Goal: Task Accomplishment & Management: Manage account settings

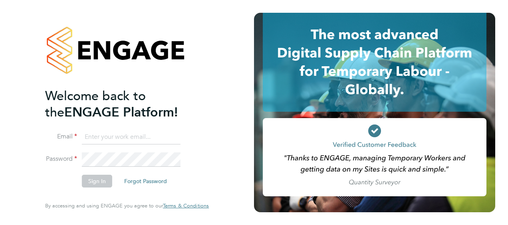
type input "chloe.taquin@thornbaker.co.uk"
click at [104, 174] on li "Password" at bounding box center [123, 164] width 156 height 22
drag, startPoint x: 105, startPoint y: 191, endPoint x: 102, endPoint y: 188, distance: 4.2
click at [102, 188] on li "Sign In Forgot Password" at bounding box center [123, 185] width 156 height 21
click at [99, 185] on button "Sign In" at bounding box center [97, 181] width 30 height 13
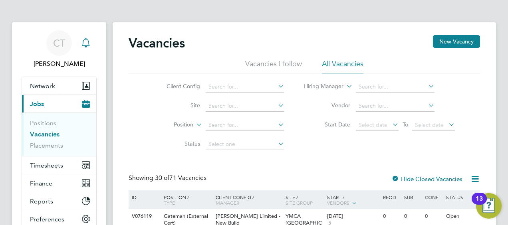
click at [93, 38] on div "Main navigation" at bounding box center [86, 43] width 16 height 16
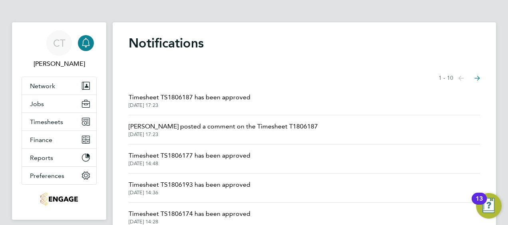
click at [91, 42] on div "Main navigation" at bounding box center [86, 43] width 16 height 16
click at [83, 42] on icon "Main navigation" at bounding box center [86, 43] width 10 height 10
click at [46, 81] on button "Network" at bounding box center [59, 86] width 74 height 18
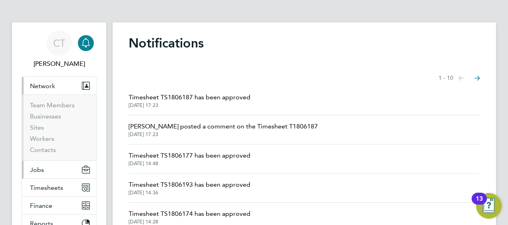
click at [39, 166] on span "Jobs" at bounding box center [37, 170] width 14 height 8
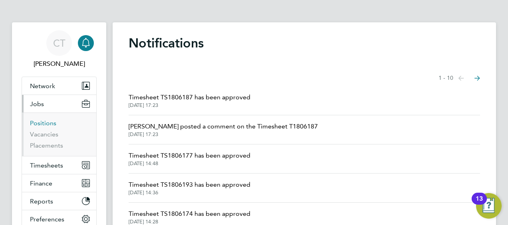
click at [43, 121] on link "Positions" at bounding box center [43, 123] width 26 height 8
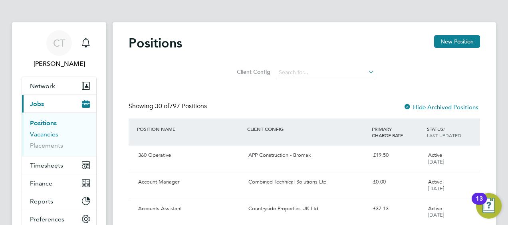
click at [50, 137] on link "Vacancies" at bounding box center [44, 135] width 28 height 8
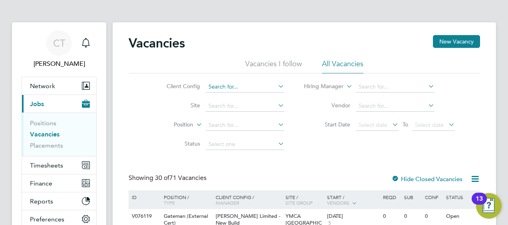
click at [221, 85] on input at bounding box center [245, 86] width 79 height 11
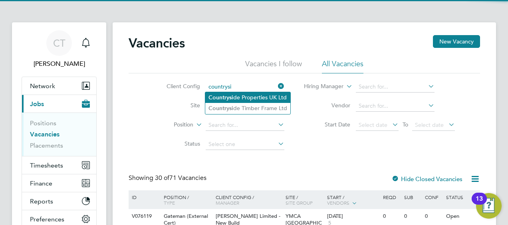
click at [240, 98] on li "Countrysi de Properties UK Ltd" at bounding box center [247, 97] width 85 height 11
type input "Countryside Properties UK Ltd"
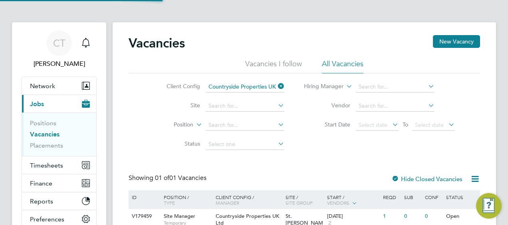
scroll to position [72, 0]
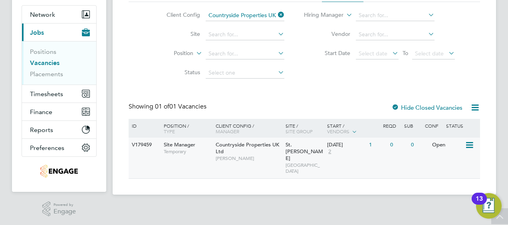
click at [267, 164] on div "Countryside Properties UK Ltd Rui Afonso" at bounding box center [249, 152] width 70 height 28
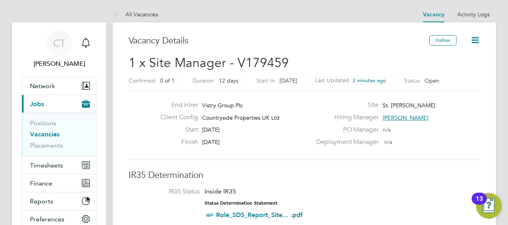
click at [440, 36] on button "Follow" at bounding box center [442, 40] width 27 height 10
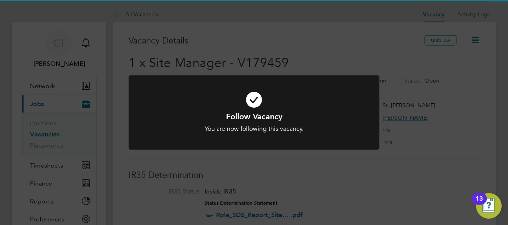
click at [357, 105] on icon at bounding box center [254, 99] width 208 height 31
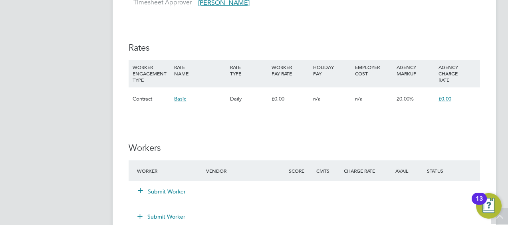
scroll to position [693, 0]
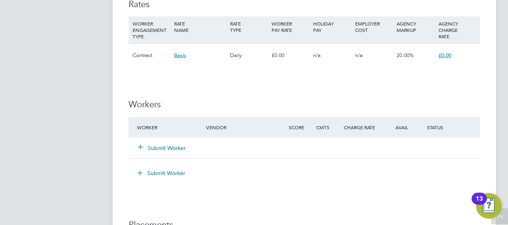
click at [149, 150] on button "Submit Worker" at bounding box center [162, 148] width 48 height 8
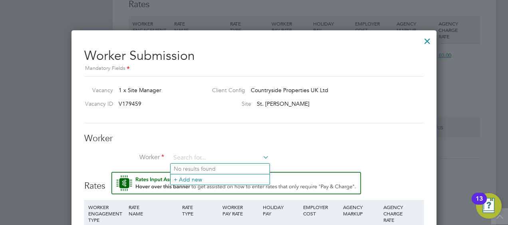
click at [194, 136] on h3 "Worker" at bounding box center [254, 139] width 340 height 12
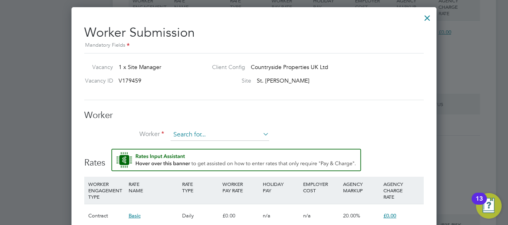
click at [185, 134] on input at bounding box center [220, 135] width 99 height 12
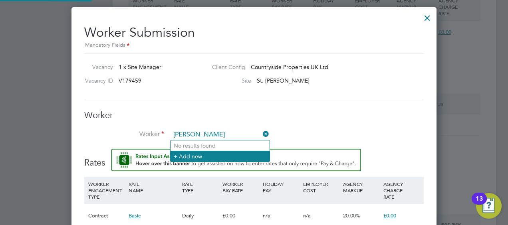
type input "[PERSON_NAME]"
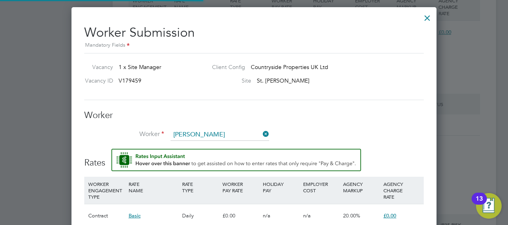
click at [193, 152] on li "+ Add new" at bounding box center [220, 156] width 99 height 11
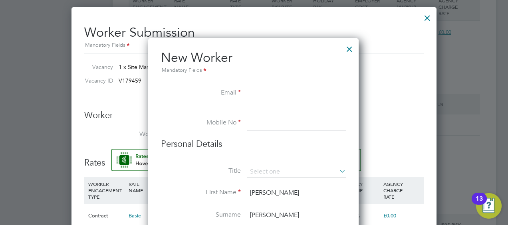
scroll to position [676, 211]
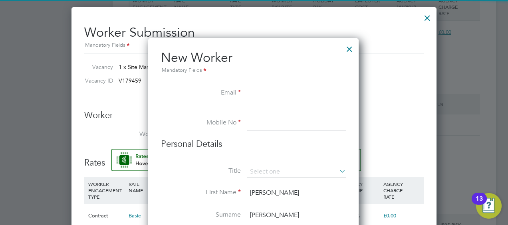
click at [264, 97] on input at bounding box center [296, 93] width 99 height 14
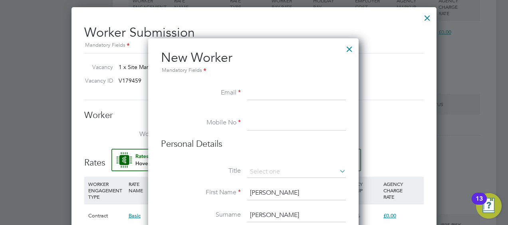
click at [268, 94] on input at bounding box center [296, 93] width 99 height 14
type input "[EMAIL_ADDRESS][DOMAIN_NAME]"
click at [251, 125] on input at bounding box center [296, 123] width 99 height 14
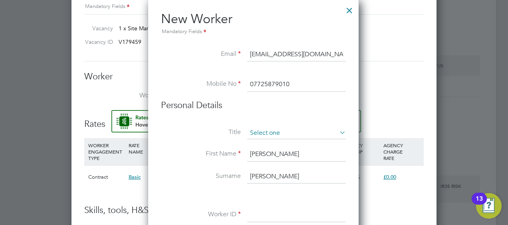
type input "07725879010"
click at [256, 129] on input at bounding box center [296, 133] width 99 height 12
click at [256, 145] on li "Mr" at bounding box center [296, 144] width 99 height 10
type input "Mr"
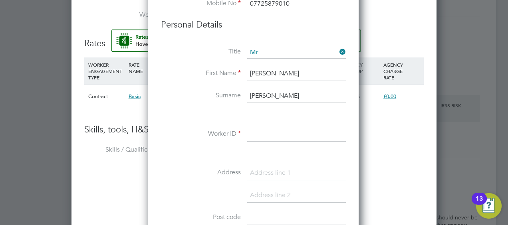
scroll to position [836, 0]
click at [260, 130] on input at bounding box center [296, 134] width 99 height 14
click at [266, 135] on input at bounding box center [296, 134] width 99 height 14
paste input "678354"
type input "678354"
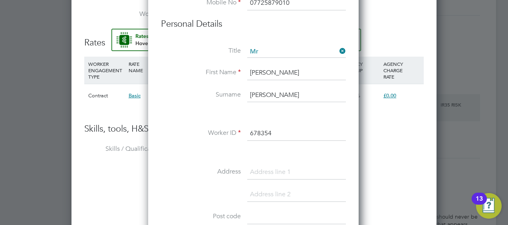
click at [231, 155] on li at bounding box center [253, 153] width 185 height 8
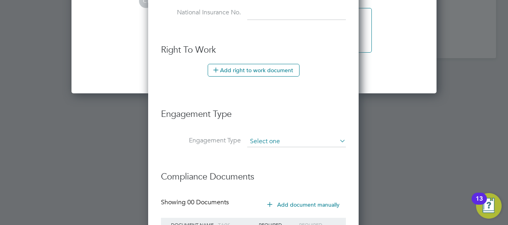
scroll to position [1205, 0]
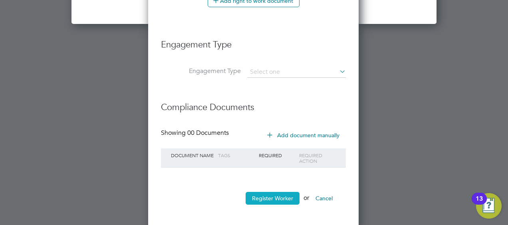
click at [264, 193] on button "Register Worker" at bounding box center [273, 198] width 54 height 13
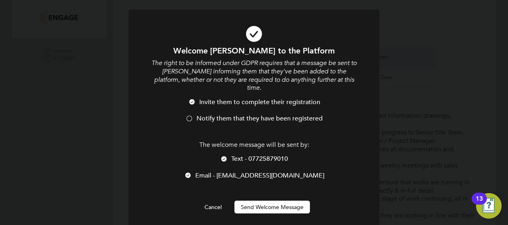
scroll to position [676, 211]
click at [209, 172] on li "Email - davidmilner34@gmail.com" at bounding box center [254, 180] width 208 height 16
click at [213, 115] on span "Notify them that they have been registered" at bounding box center [260, 119] width 126 height 8
click at [273, 193] on div "Welcome David to the Platform The right to be informed under GDPR requires that…" at bounding box center [254, 130] width 208 height 168
click at [274, 201] on button "Send Welcome Message" at bounding box center [271, 207] width 75 height 13
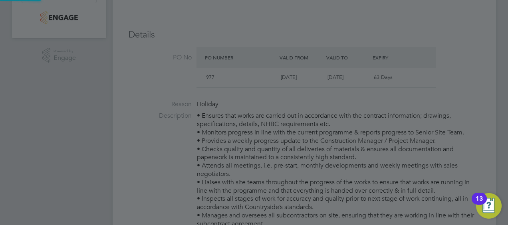
type input "David Milner (678354)"
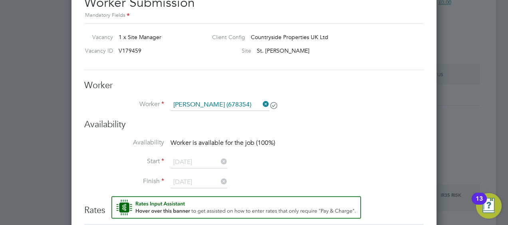
scroll to position [744, 0]
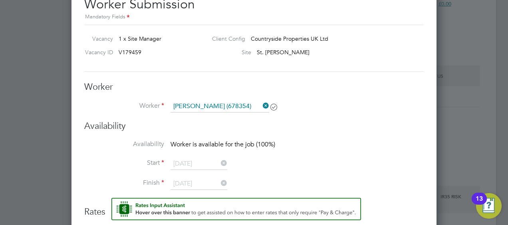
click at [256, 71] on div "Vacancy 1 x Site Manager Client Config Countryside Properties UK Ltd Vacancy ID…" at bounding box center [254, 48] width 340 height 47
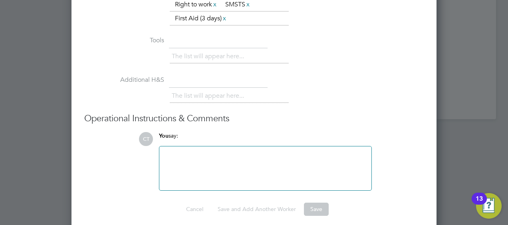
scroll to position [1078, 0]
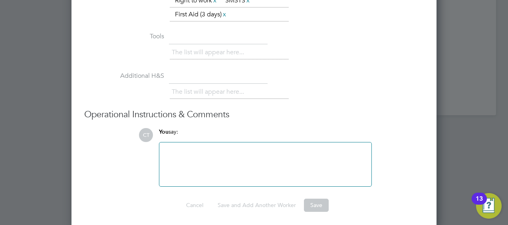
click at [251, 173] on div at bounding box center [265, 164] width 203 height 34
click at [196, 87] on li "The list will appear here..." at bounding box center [209, 92] width 75 height 11
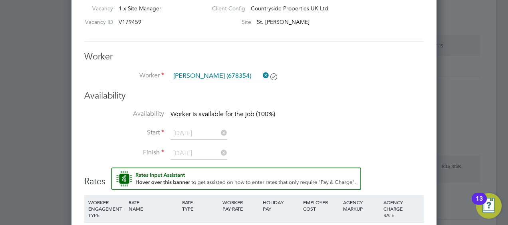
scroll to position [784, 0]
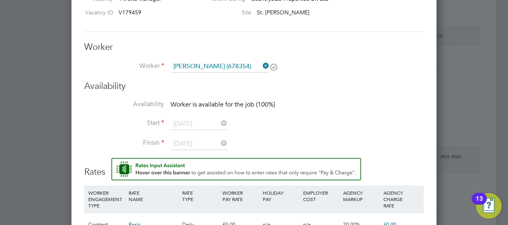
click at [272, 69] on icon at bounding box center [274, 67] width 6 height 6
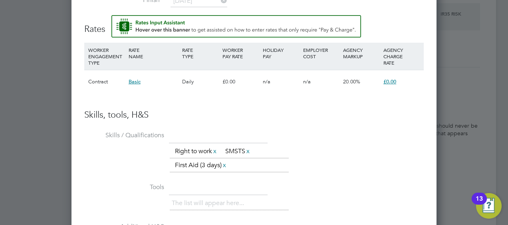
scroll to position [928, 0]
click at [136, 79] on span "Basic" at bounding box center [135, 81] width 12 height 7
click at [272, 117] on h3 "Skills, tools, H&S" at bounding box center [254, 115] width 340 height 12
click at [260, 166] on ul "The list will appear here... Right to work x SMSTS x First Aid (3 days) x" at bounding box center [229, 158] width 119 height 29
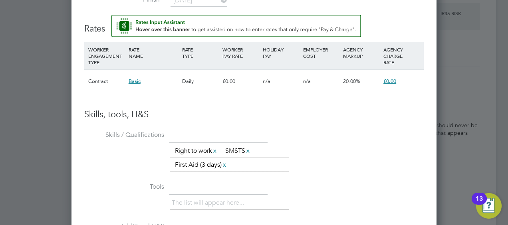
scroll to position [1075, 0]
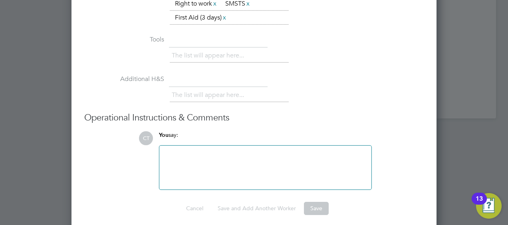
click at [206, 108] on li "Additional H&S The list will appear here..." at bounding box center [254, 93] width 340 height 40
click at [193, 136] on div "You say:" at bounding box center [265, 138] width 213 height 14
click at [221, 178] on div at bounding box center [265, 168] width 203 height 34
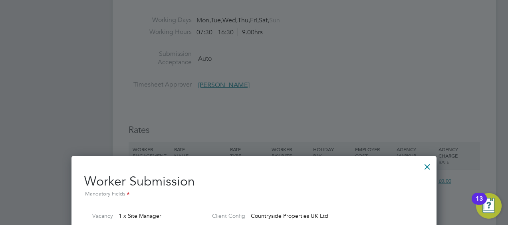
scroll to position [529, 0]
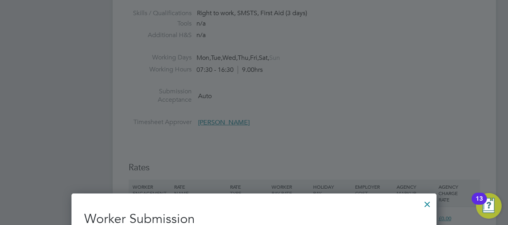
click at [426, 198] on div at bounding box center [427, 202] width 14 height 14
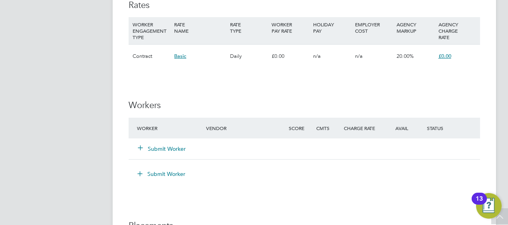
scroll to position [693, 0]
click at [155, 149] on button "Submit Worker" at bounding box center [162, 148] width 48 height 8
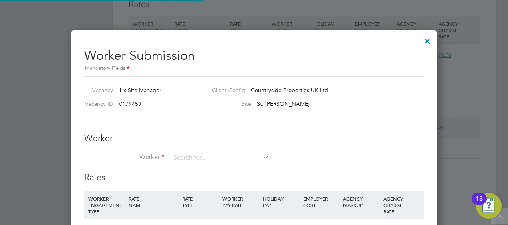
scroll to position [4, 4]
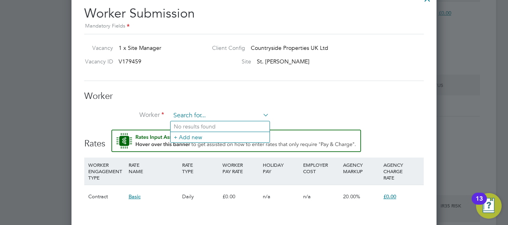
click at [182, 116] on input at bounding box center [220, 116] width 99 height 12
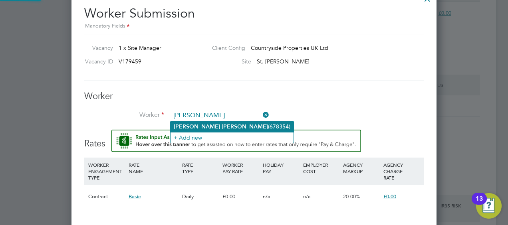
click at [222, 125] on b "Milner" at bounding box center [245, 126] width 46 height 7
type input "David Milner (678354)"
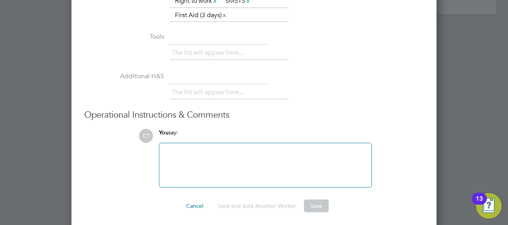
click at [317, 207] on button "Save" at bounding box center [316, 206] width 25 height 13
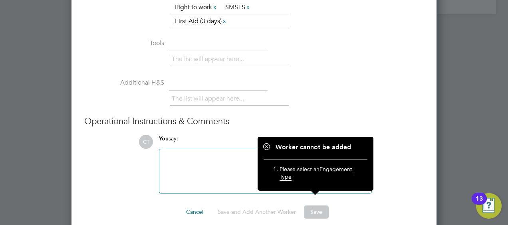
click at [242, 162] on div at bounding box center [265, 171] width 203 height 34
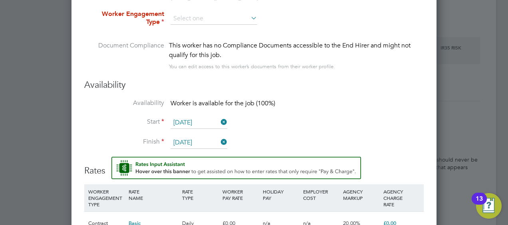
click at [197, 77] on li "Document Compliance This worker has no Compliance Documents accessible to the E…" at bounding box center [254, 60] width 340 height 39
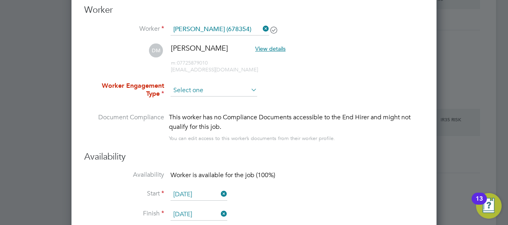
click at [183, 101] on li "Contract" at bounding box center [214, 101] width 87 height 10
type input "Contract"
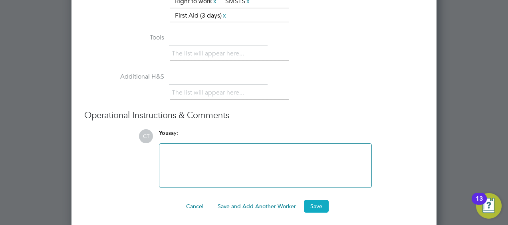
click at [315, 203] on button "Save" at bounding box center [316, 206] width 25 height 13
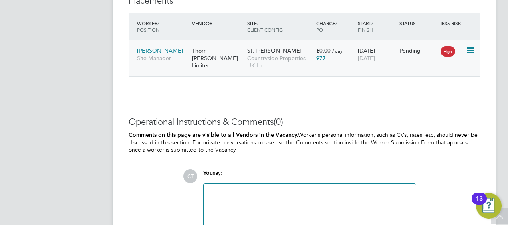
click at [413, 55] on div "Pending" at bounding box center [418, 50] width 42 height 15
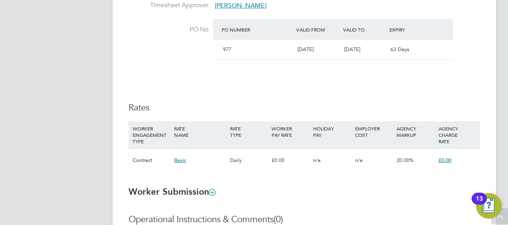
click at [165, 97] on div "Details Start Date 01 Sep 2025 DAYS (11 working days) Finish Date 12 Sep 2025 W…" at bounding box center [305, 30] width 352 height 302
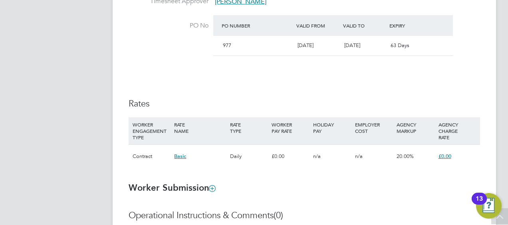
scroll to position [488, 0]
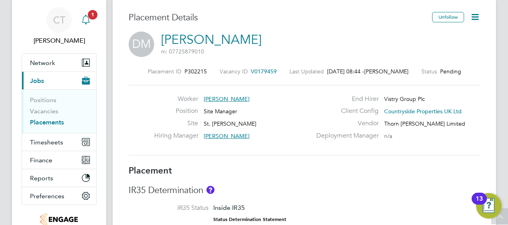
click at [81, 20] on icon "Main navigation" at bounding box center [86, 20] width 10 height 10
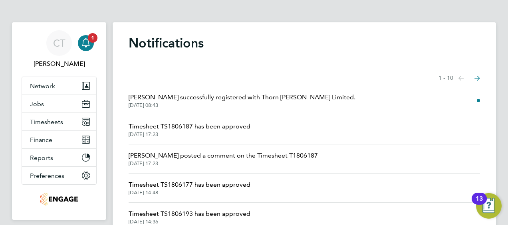
click at [101, 46] on app-nav-sections-wrapper "CT Chloe Taquin Notifications 1 Applications: Network Team Members Businesses S…" at bounding box center [59, 121] width 94 height 198
click at [89, 46] on icon "Main navigation" at bounding box center [86, 43] width 10 height 10
click at [84, 54] on link "Notifications 1" at bounding box center [86, 43] width 16 height 26
click at [44, 105] on button "Jobs" at bounding box center [59, 104] width 74 height 18
click at [76, 106] on button "Jobs" at bounding box center [59, 104] width 74 height 18
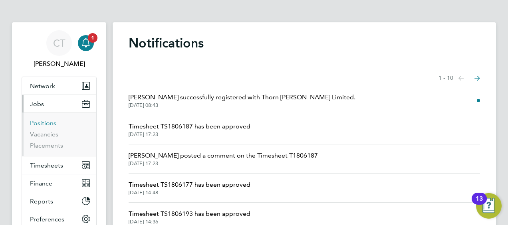
click at [51, 122] on link "Positions" at bounding box center [43, 123] width 26 height 8
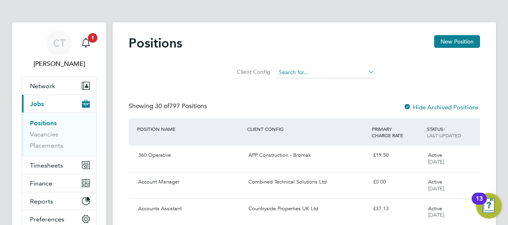
click at [300, 68] on input at bounding box center [325, 72] width 99 height 11
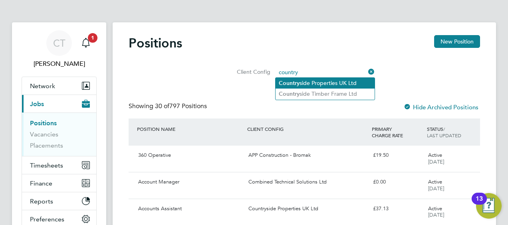
click at [324, 87] on li "Country side Properties UK Ltd" at bounding box center [325, 83] width 99 height 11
type input "Countryside Properties UK Ltd"
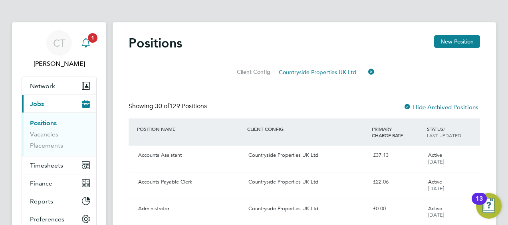
click at [83, 50] on div "Main navigation" at bounding box center [86, 43] width 16 height 16
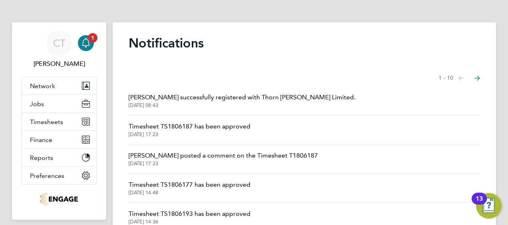
click at [168, 99] on span "David Milner successfully registered with Thorn Baker Limited." at bounding box center [242, 98] width 227 height 10
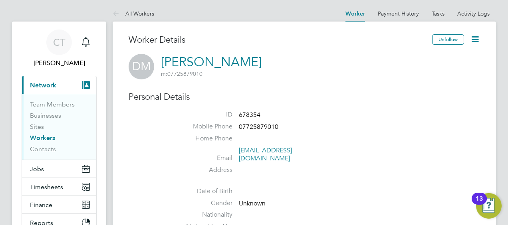
click at [475, 40] on icon at bounding box center [475, 39] width 10 height 10
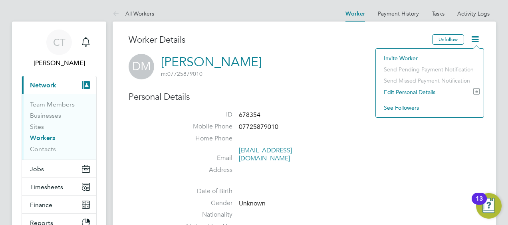
click at [333, 70] on div "DM David Milner m: 07725879010" at bounding box center [305, 67] width 352 height 26
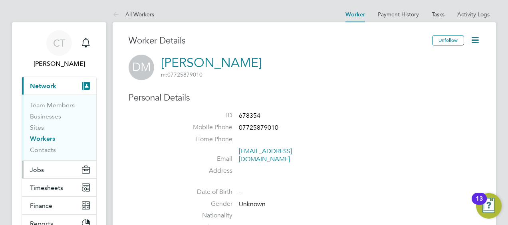
click at [52, 177] on button "Jobs" at bounding box center [59, 170] width 74 height 18
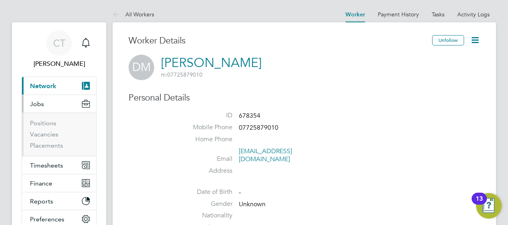
click at [41, 149] on ul "Positions Vacancies Placements" at bounding box center [59, 135] width 74 height 44
click at [44, 147] on link "Placements" at bounding box center [46, 146] width 33 height 8
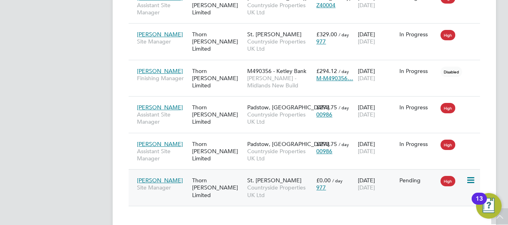
click at [234, 182] on div "David Milner Site Manager Thorn Baker Limited St. Lawrence Fold Countryside Pro…" at bounding box center [305, 187] width 352 height 37
click at [394, 173] on div "01 Sep 2025 12 Sep 2025" at bounding box center [377, 184] width 42 height 22
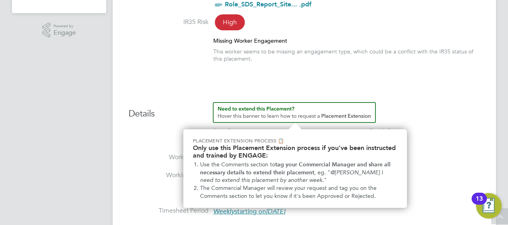
click at [395, 103] on h3 "Details" at bounding box center [305, 111] width 352 height 18
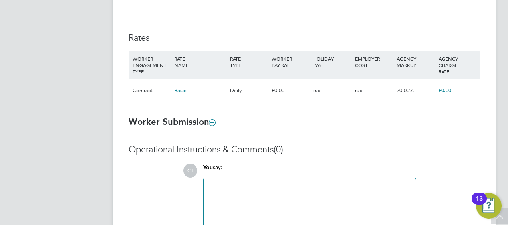
click at [177, 92] on span "Basic" at bounding box center [180, 90] width 12 height 7
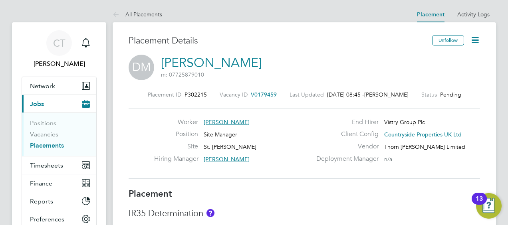
click at [471, 37] on icon at bounding box center [475, 40] width 10 height 10
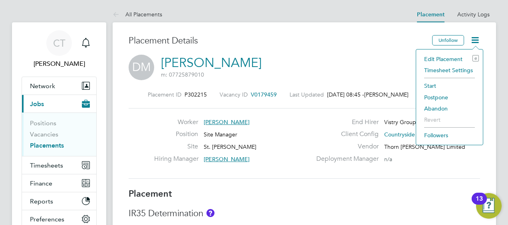
click at [445, 58] on li "Edit Placement e" at bounding box center [449, 59] width 59 height 11
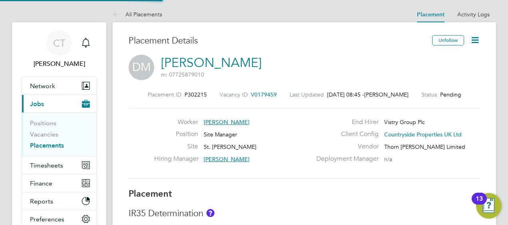
type input "[PERSON_NAME]"
type input "[DATE]"
type input "07:30"
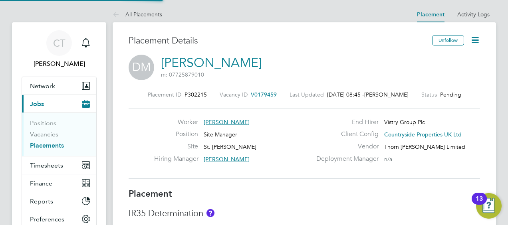
type input "16:30"
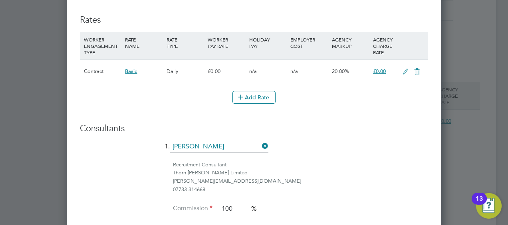
click at [250, 101] on li "Add Rate" at bounding box center [254, 101] width 348 height 21
click at [248, 101] on button "Add Rate" at bounding box center [253, 97] width 43 height 13
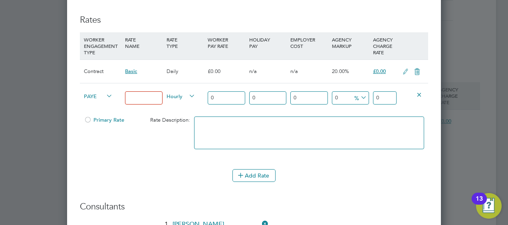
click at [101, 94] on span "PAYE" at bounding box center [98, 95] width 29 height 9
click at [93, 101] on li "Contract" at bounding box center [97, 103] width 32 height 10
click at [218, 93] on input "0" at bounding box center [226, 97] width 37 height 13
click at [186, 93] on span "Hourly" at bounding box center [181, 95] width 29 height 9
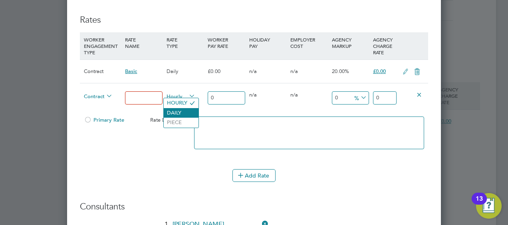
click at [180, 114] on li "DAILY" at bounding box center [181, 113] width 35 height 10
click at [228, 91] on input "0" at bounding box center [226, 97] width 37 height 13
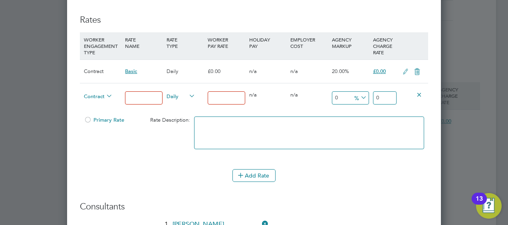
type input "2"
type input "26"
type input "260"
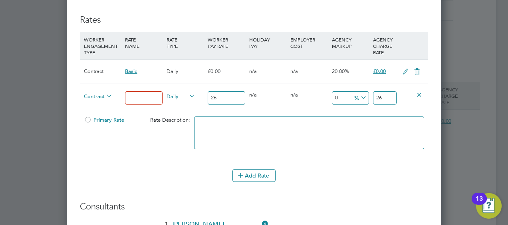
type input "260"
click at [281, 113] on div at bounding box center [309, 137] width 234 height 49
click at [355, 93] on span "%" at bounding box center [360, 97] width 16 height 9
click at [345, 96] on input "0" at bounding box center [350, 97] width 37 height 13
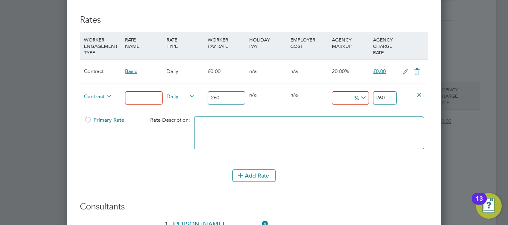
type input "1"
type input "262.6"
type input "17"
type input "304.2"
type input "17.5"
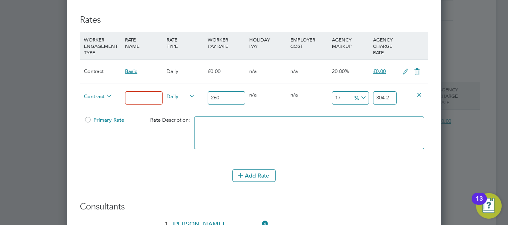
type input "305.5"
type input "17.5"
click at [350, 105] on div "17.5 45.5 %" at bounding box center [350, 97] width 41 height 29
click at [317, 113] on div at bounding box center [309, 137] width 234 height 49
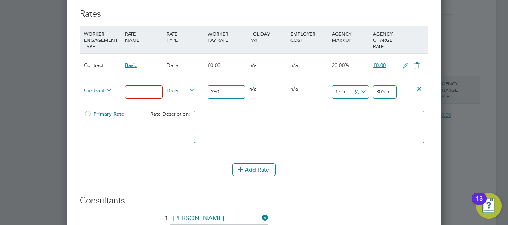
click at [140, 89] on input at bounding box center [143, 91] width 37 height 13
click at [134, 90] on input at bounding box center [143, 91] width 37 height 13
type input "Site Manager"
click at [325, 178] on li "Add Rate" at bounding box center [254, 173] width 348 height 21
click at [85, 107] on div "Primary Rate" at bounding box center [109, 114] width 55 height 15
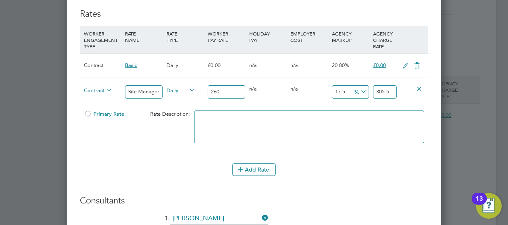
click at [85, 113] on div at bounding box center [88, 116] width 8 height 6
drag, startPoint x: 181, startPoint y: 153, endPoint x: 432, endPoint y: 174, distance: 251.4
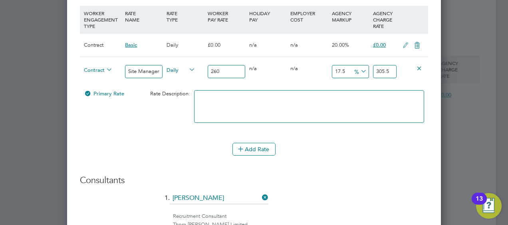
scroll to position [763, 0]
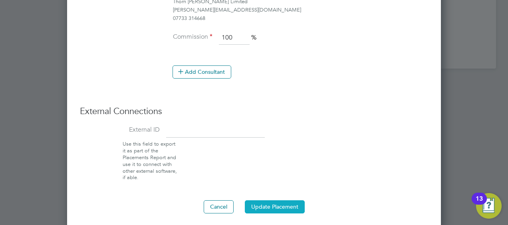
click at [268, 201] on button "Update Placement" at bounding box center [275, 207] width 60 height 13
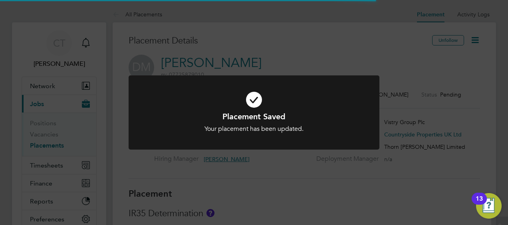
scroll to position [24, 56]
click at [302, 128] on div "Your placement has been updated." at bounding box center [254, 129] width 208 height 8
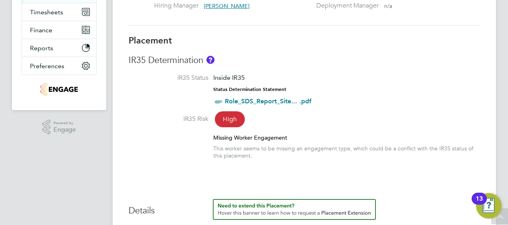
scroll to position [0, 0]
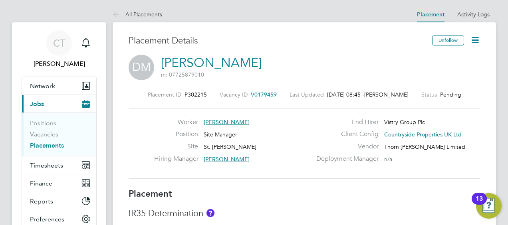
click at [477, 38] on icon at bounding box center [475, 40] width 10 height 10
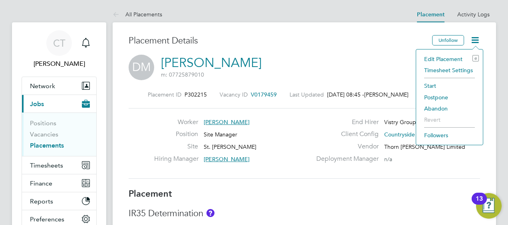
click at [446, 71] on li "Timesheet Settings" at bounding box center [449, 70] width 59 height 11
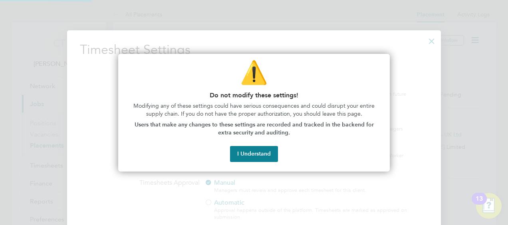
scroll to position [371, 374]
click at [246, 157] on button "I Understand" at bounding box center [254, 154] width 48 height 16
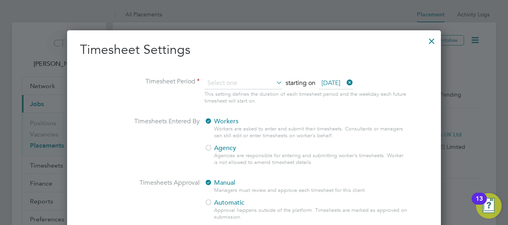
click at [209, 153] on div at bounding box center [209, 149] width 8 height 8
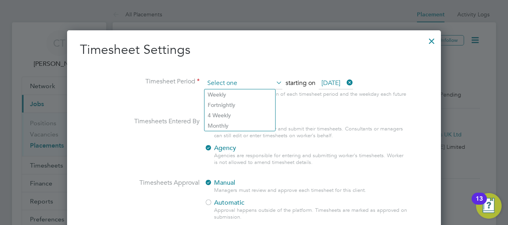
click at [213, 96] on li "Weekly" at bounding box center [240, 94] width 71 height 10
type input "Weekly"
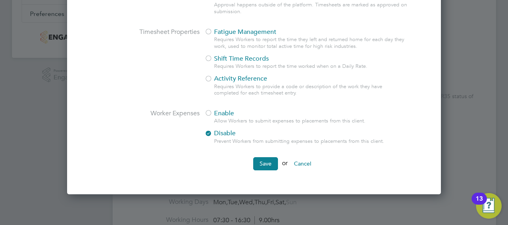
scroll to position [206, 0]
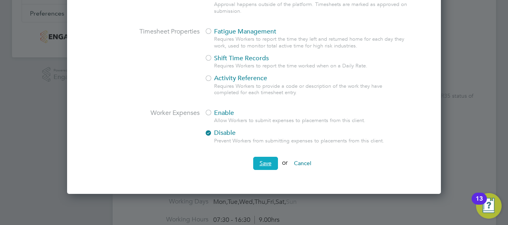
click at [264, 164] on button "Save" at bounding box center [265, 163] width 25 height 13
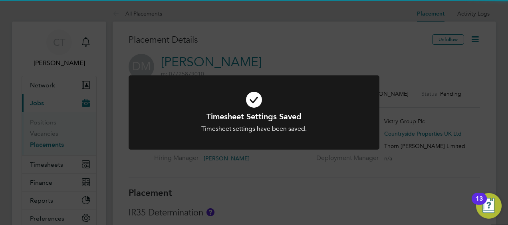
scroll to position [0, 0]
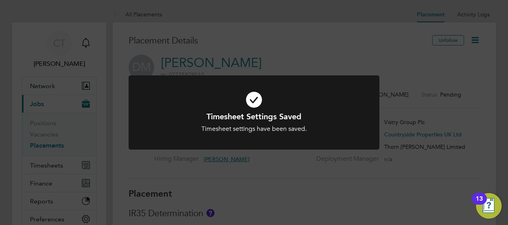
click at [331, 87] on icon at bounding box center [254, 99] width 208 height 31
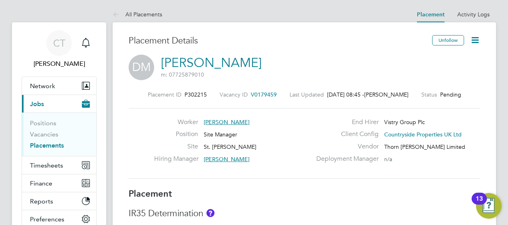
click at [472, 42] on icon at bounding box center [475, 40] width 10 height 10
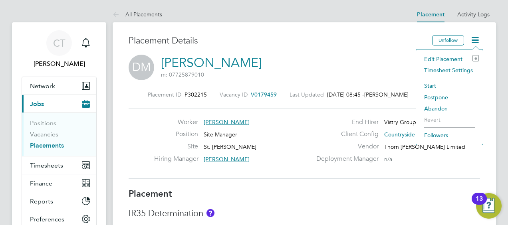
click at [348, 69] on div "DM David Milner m: 07725879010" at bounding box center [305, 68] width 352 height 27
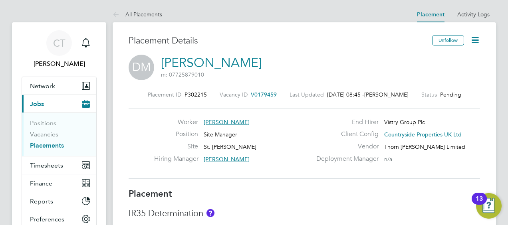
click at [478, 36] on icon at bounding box center [475, 40] width 10 height 10
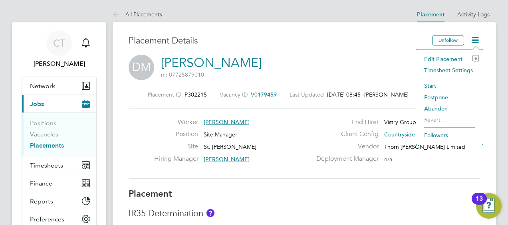
click at [364, 82] on div "Placement ID P302215 Vacancy ID V0179459 Last Updated 29 Aug 2025, 08:45 - Chlo…" at bounding box center [305, 134] width 352 height 107
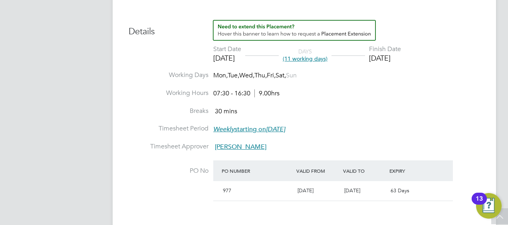
click at [151, 122] on li "Breaks 30 mins" at bounding box center [305, 116] width 352 height 18
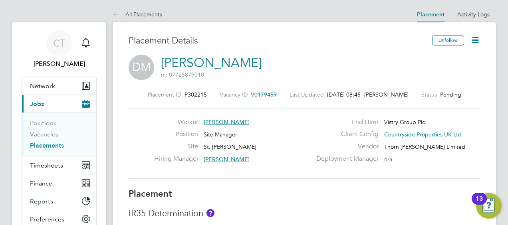
click at [186, 66] on link "[PERSON_NAME]" at bounding box center [211, 63] width 101 height 16
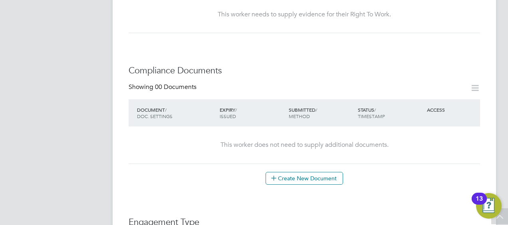
scroll to position [334, 0]
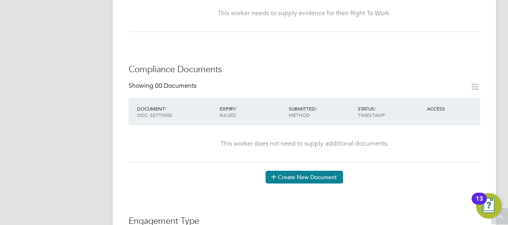
click at [314, 174] on button "Create New Document" at bounding box center [304, 177] width 77 height 13
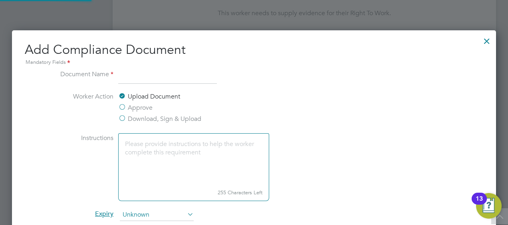
scroll to position [417, 484]
click at [119, 79] on input at bounding box center [167, 77] width 99 height 14
click at [93, 101] on label "Worker Action" at bounding box center [84, 108] width 60 height 32
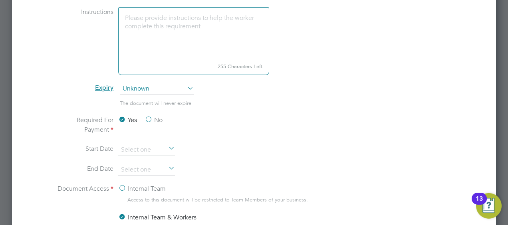
scroll to position [455, 0]
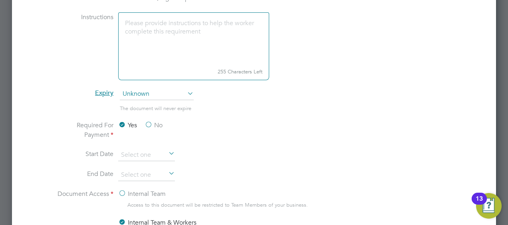
click at [149, 125] on label "No" at bounding box center [154, 126] width 18 height 10
click at [0, 0] on input "No" at bounding box center [0, 0] width 0 height 0
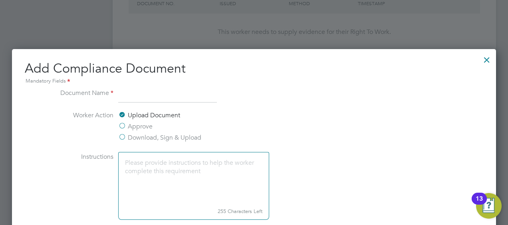
scroll to position [315, 0]
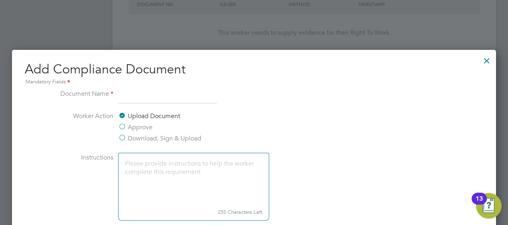
click at [125, 91] on input at bounding box center [167, 96] width 99 height 14
click at [483, 64] on div at bounding box center [487, 59] width 14 height 14
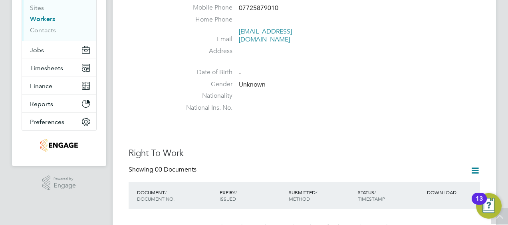
scroll to position [0, 0]
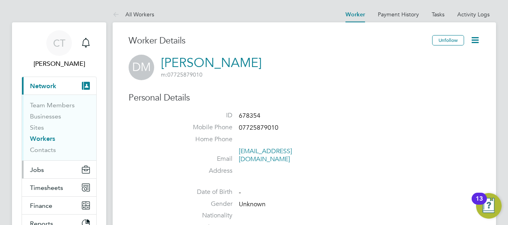
click at [40, 163] on button "Jobs" at bounding box center [59, 170] width 74 height 18
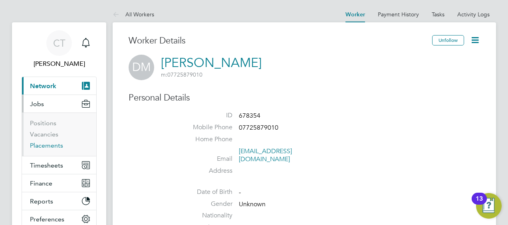
click at [50, 147] on link "Placements" at bounding box center [46, 146] width 33 height 8
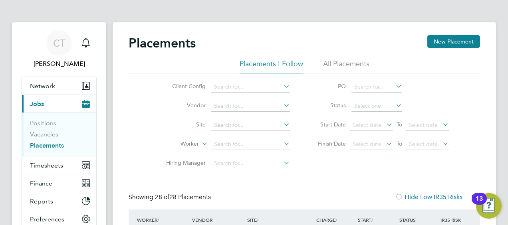
click at [38, 147] on link "Placements" at bounding box center [47, 146] width 34 height 8
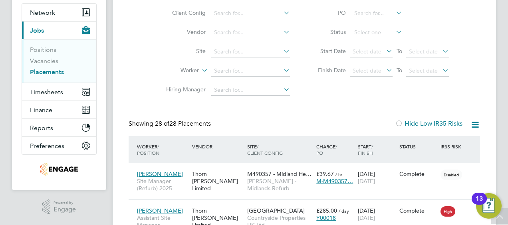
scroll to position [107, 0]
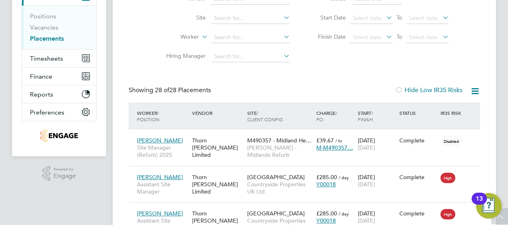
click at [249, 127] on div "Worker / Position Vendor Site / Client Config Charge / PO Start / Finish Status…" at bounding box center [305, 116] width 352 height 27
click at [289, 101] on div "Showing 28 of 28 Placements Hide Low IR35 Risks" at bounding box center [305, 94] width 352 height 16
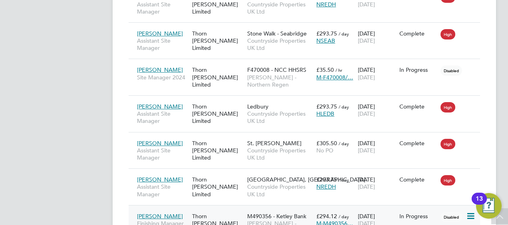
scroll to position [687, 0]
